Goal: Task Accomplishment & Management: Use online tool/utility

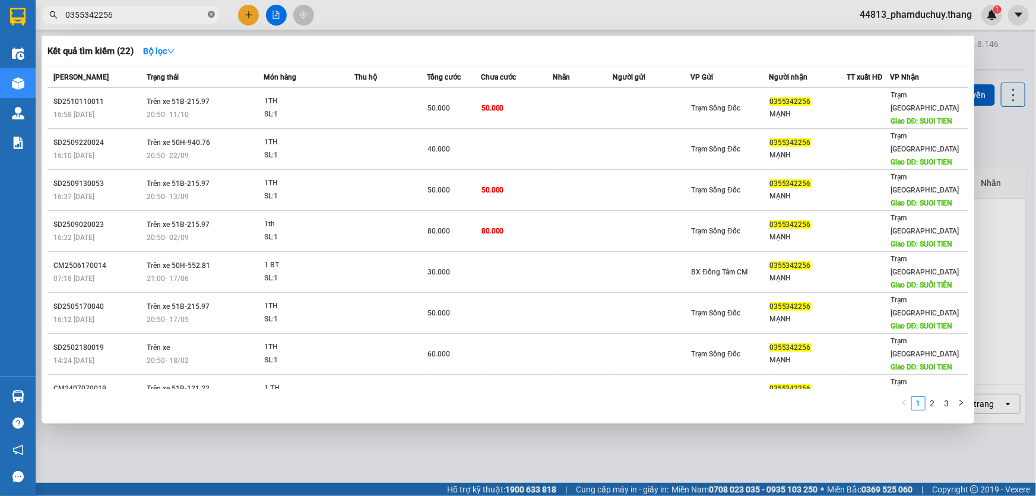
click at [211, 12] on icon "close-circle" at bounding box center [211, 14] width 7 height 7
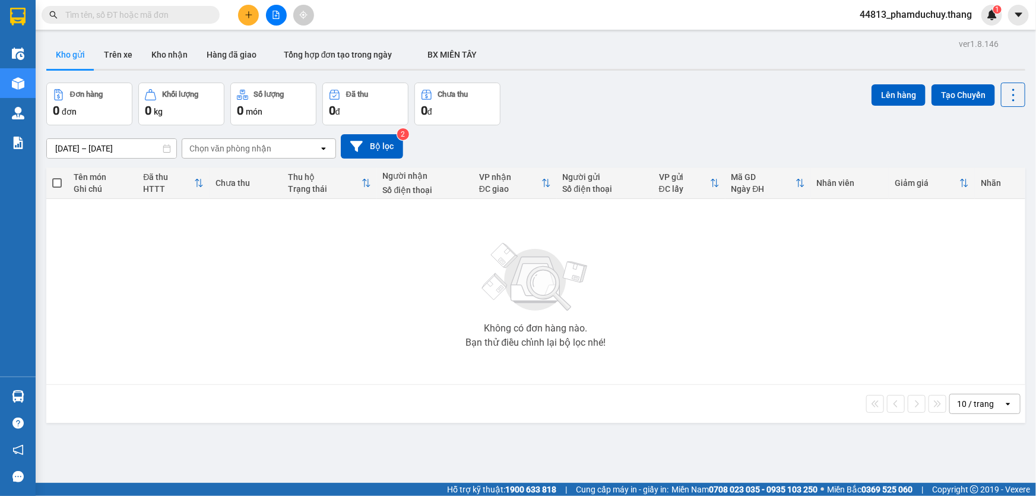
click at [175, 19] on input "text" at bounding box center [135, 14] width 140 height 13
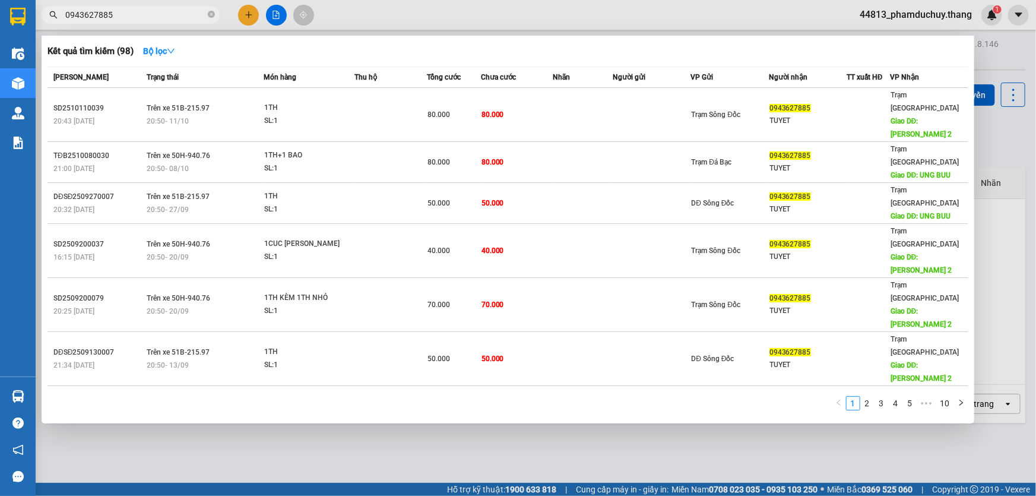
drag, startPoint x: 118, startPoint y: 15, endPoint x: 69, endPoint y: 15, distance: 48.7
click at [53, 18] on div "0943627885" at bounding box center [115, 15] width 231 height 18
type input "0943627885"
click at [212, 17] on icon "close-circle" at bounding box center [211, 14] width 7 height 7
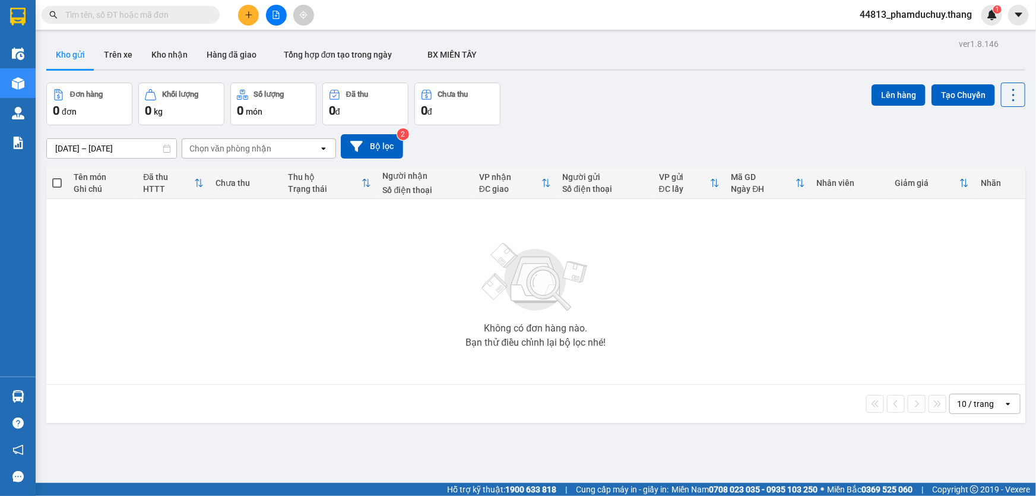
click at [201, 14] on input "text" at bounding box center [135, 14] width 140 height 13
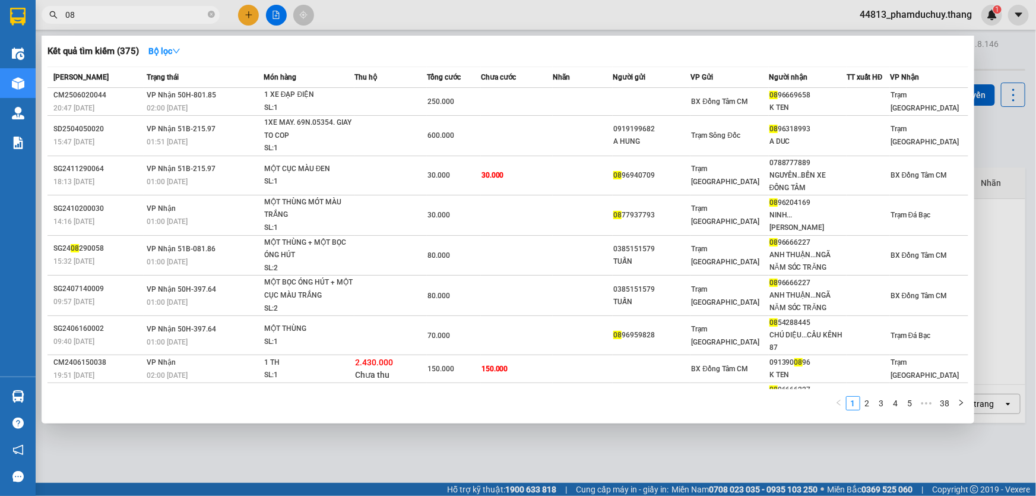
type input "0"
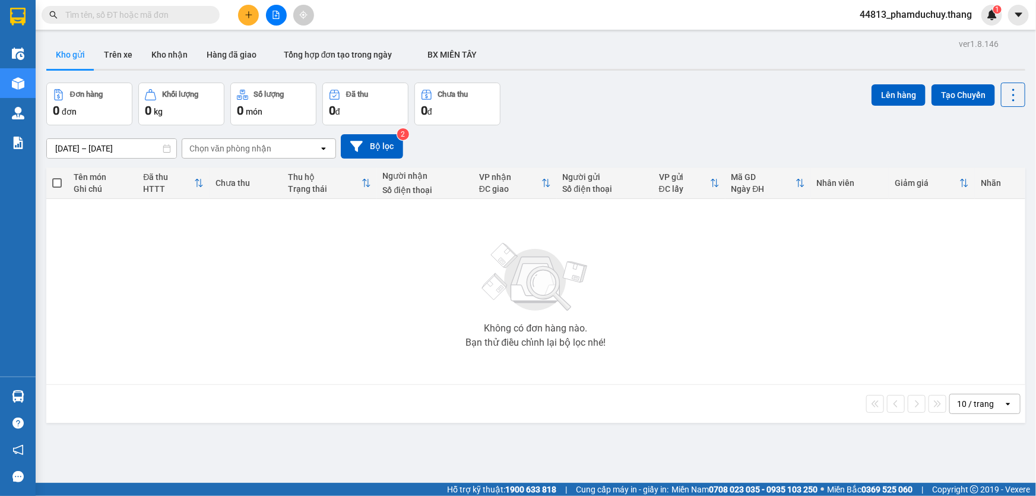
click at [182, 15] on input "text" at bounding box center [135, 14] width 140 height 13
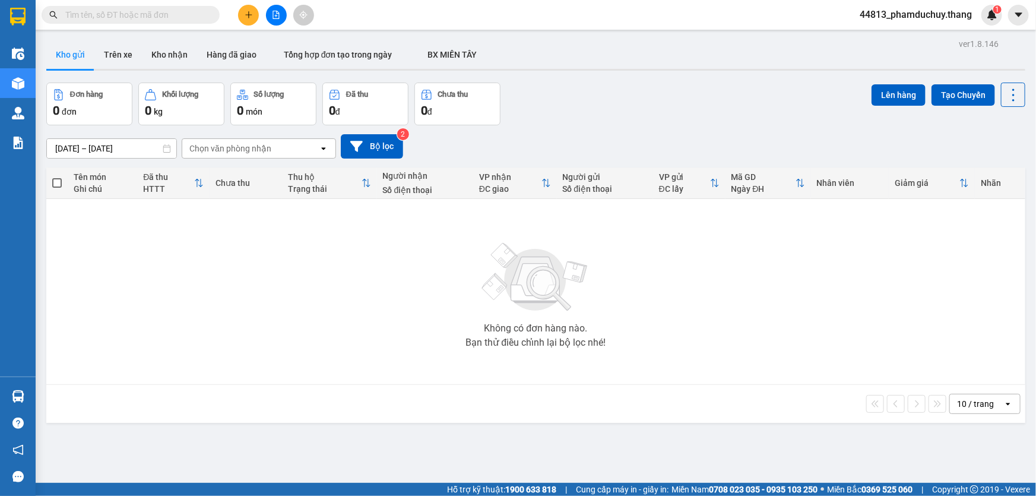
click at [182, 15] on input "text" at bounding box center [135, 14] width 140 height 13
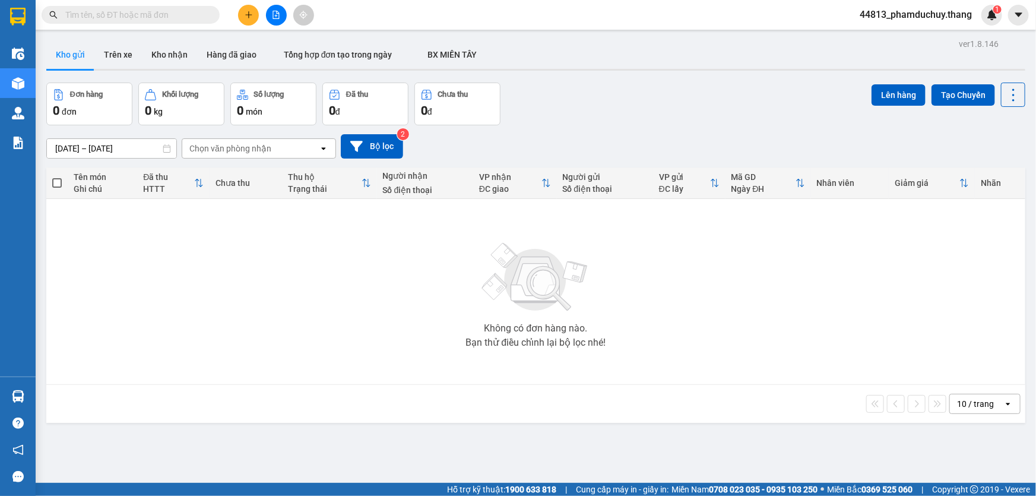
click at [182, 15] on input "text" at bounding box center [135, 14] width 140 height 13
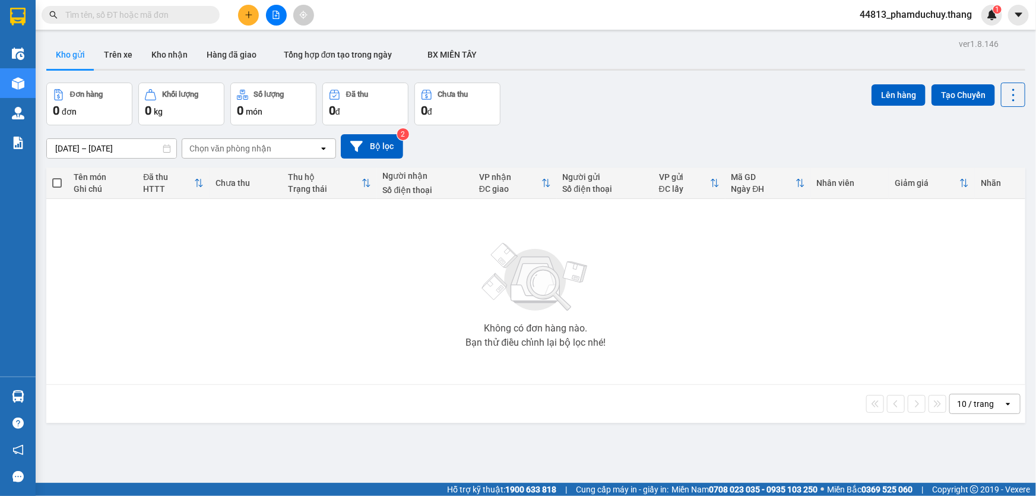
click at [182, 15] on input "text" at bounding box center [135, 14] width 140 height 13
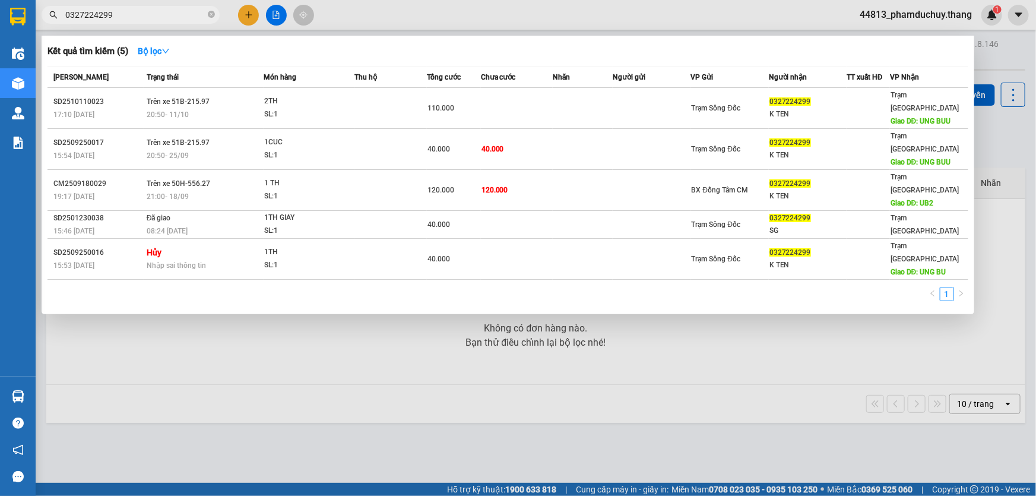
type input "0327224299"
click at [212, 17] on icon "close-circle" at bounding box center [211, 14] width 7 height 7
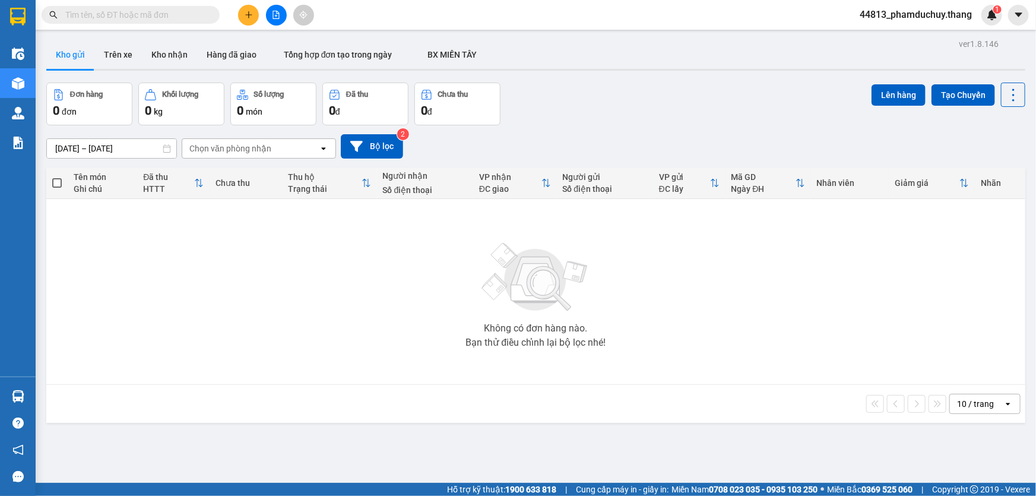
click at [156, 12] on input "text" at bounding box center [135, 14] width 140 height 13
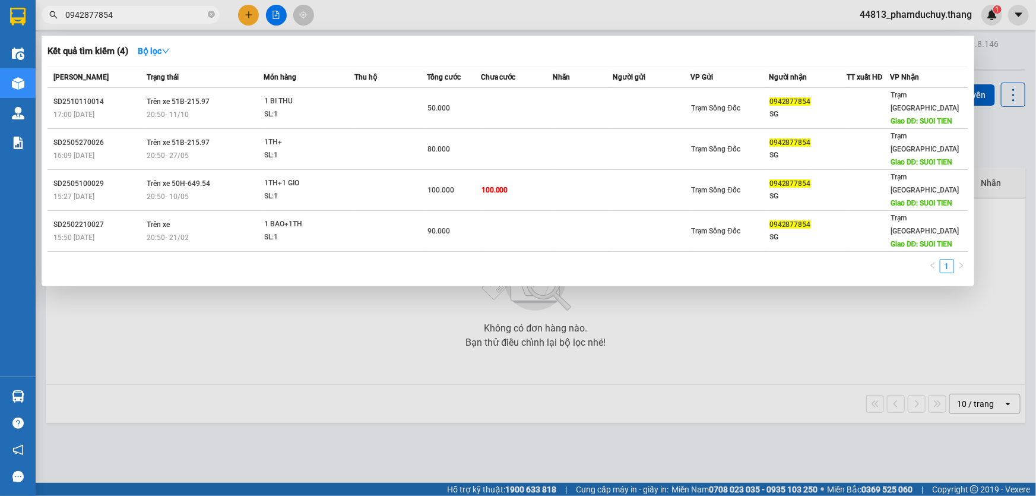
type input "0942877854"
click at [207, 15] on span "0942877854" at bounding box center [131, 15] width 178 height 18
click at [211, 15] on icon "close-circle" at bounding box center [211, 14] width 7 height 7
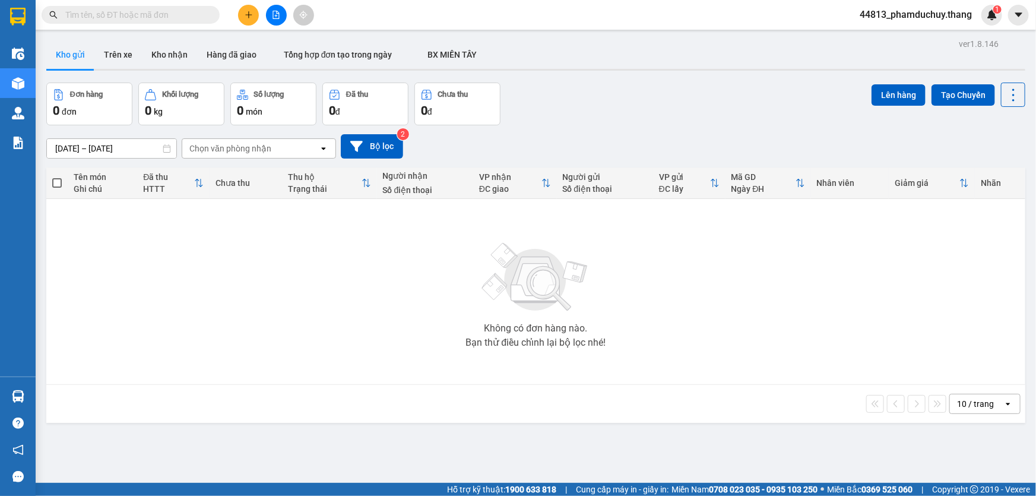
click at [172, 14] on input "text" at bounding box center [135, 14] width 140 height 13
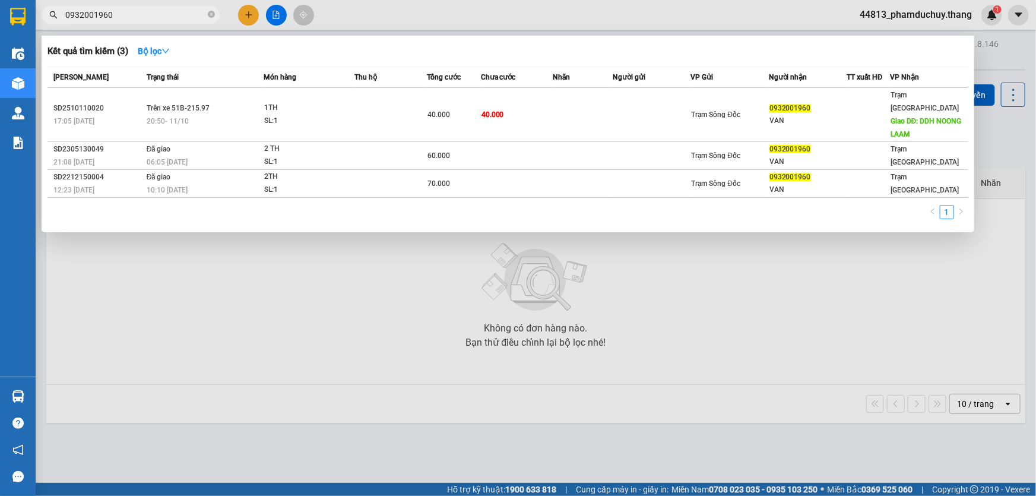
type input "0932001960"
click at [212, 11] on icon "close-circle" at bounding box center [211, 14] width 7 height 7
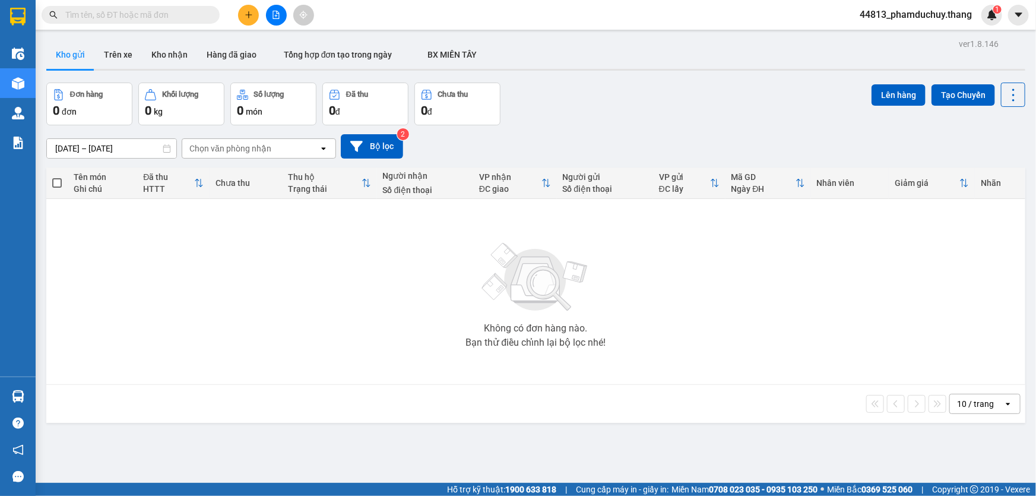
click at [202, 13] on input "text" at bounding box center [135, 14] width 140 height 13
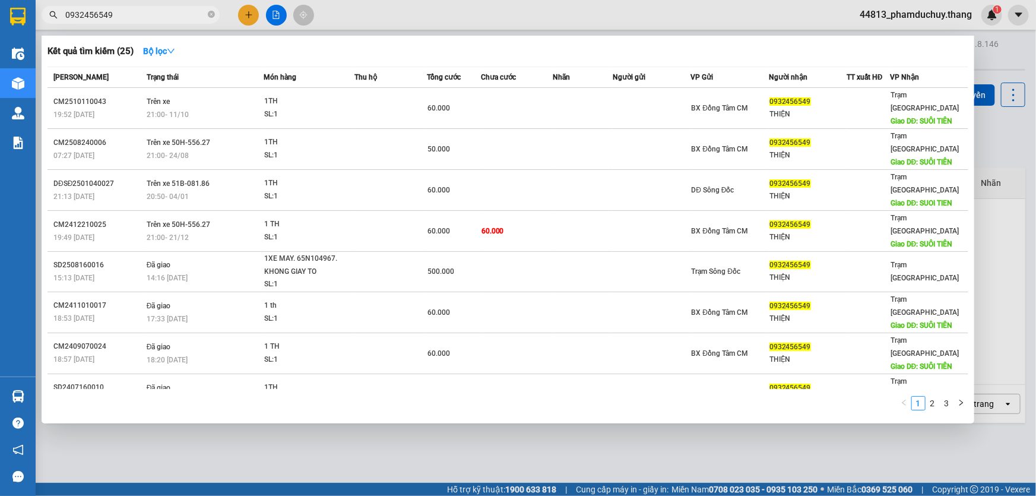
type input "0932456549"
